Goal: Browse casually

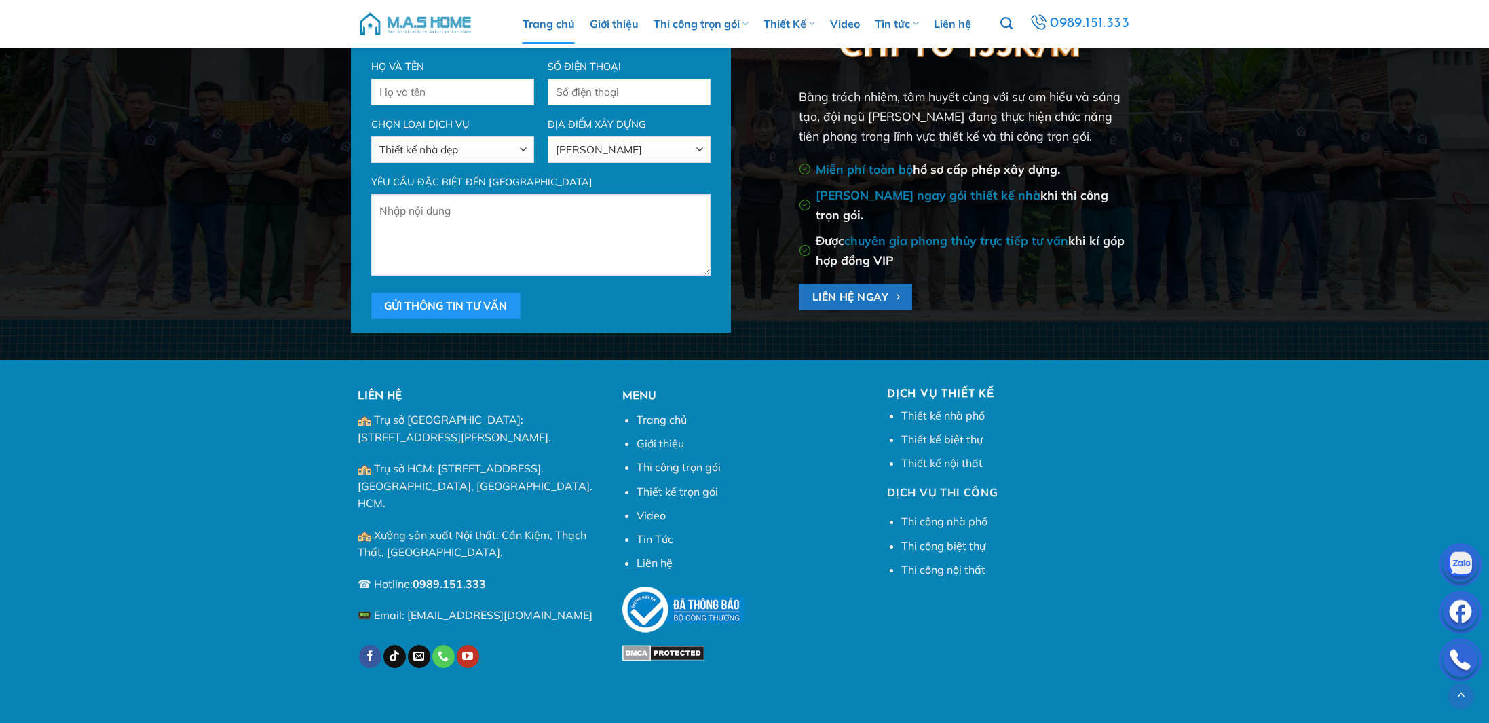
scroll to position [5565, 0]
drag, startPoint x: 604, startPoint y: 703, endPoint x: 856, endPoint y: 706, distance: 252.4
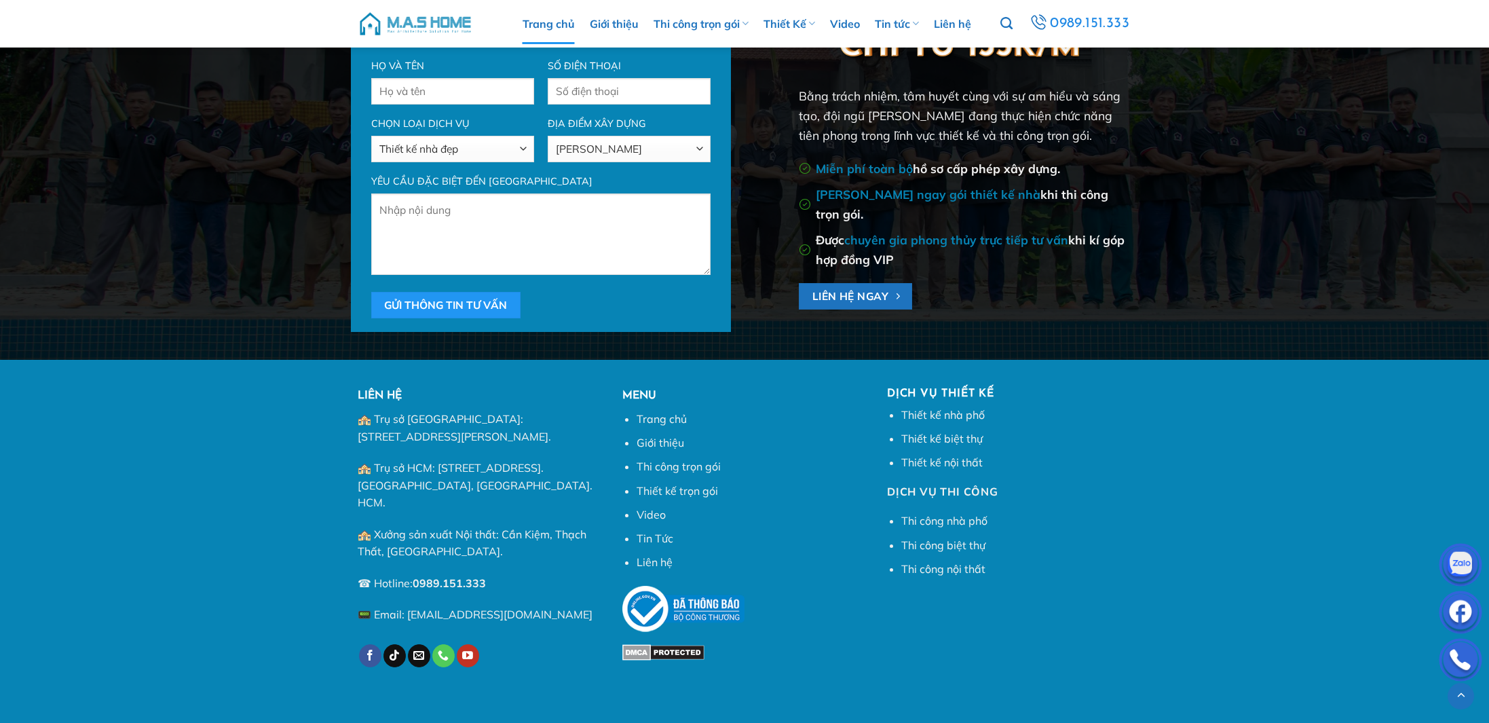
drag, startPoint x: 575, startPoint y: 706, endPoint x: 730, endPoint y: 699, distance: 155.5
drag, startPoint x: 578, startPoint y: 704, endPoint x: 793, endPoint y: 708, distance: 215.1
click at [832, 621] on div "MENU Trang chủ Giới thiệu Thi công trọn gói Thiết kế trọn gói Video Tin Tức Liê…" at bounding box center [744, 523] width 244 height 272
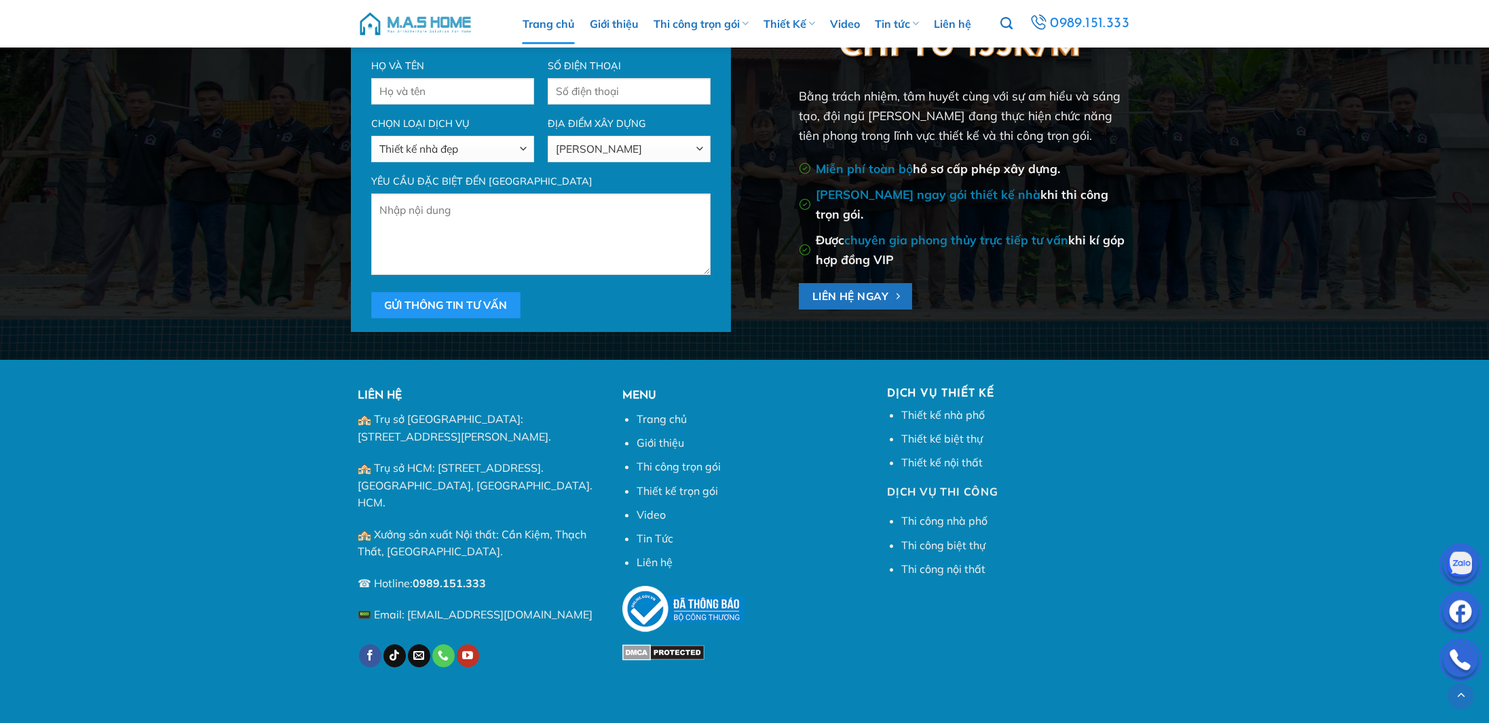
drag, startPoint x: 565, startPoint y: 710, endPoint x: 766, endPoint y: 714, distance: 200.9
click at [815, 652] on div "MENU Trang chủ Giới thiệu Thi công trọn gói Thiết kế trọn gói Video Tin Tức Liê…" at bounding box center [744, 541] width 265 height 309
drag, startPoint x: 535, startPoint y: 705, endPoint x: 767, endPoint y: 704, distance: 232.7
